Goal: Find specific page/section: Find specific page/section

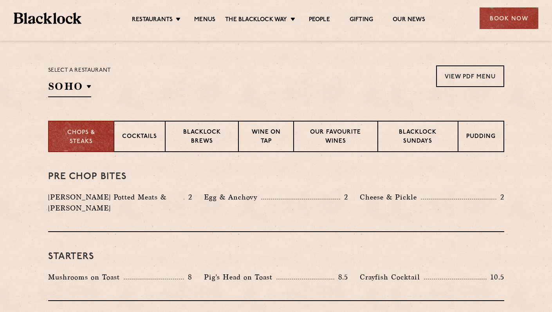
scroll to position [247, 0]
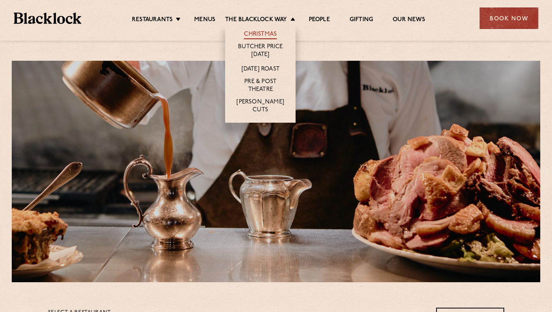
click at [263, 33] on link "Christmas" at bounding box center [260, 35] width 33 height 9
